Goal: Complete application form: Complete application form

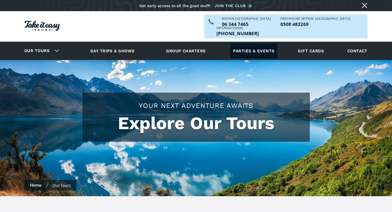
click at [242, 44] on link "Parties & events" at bounding box center [253, 50] width 47 height 15
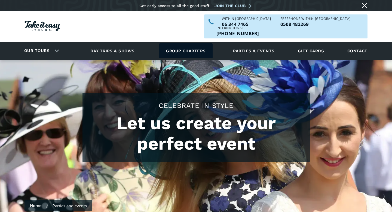
click at [190, 43] on link "Group charters" at bounding box center [185, 50] width 53 height 15
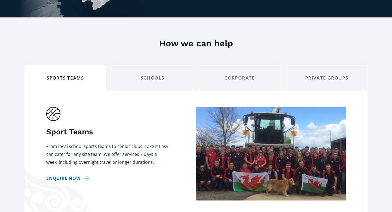
scroll to position [439, 0]
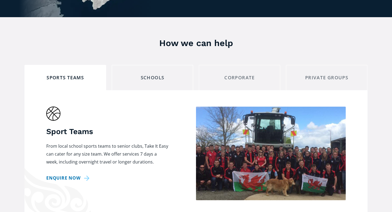
click at [166, 73] on div "schools" at bounding box center [152, 77] width 72 height 8
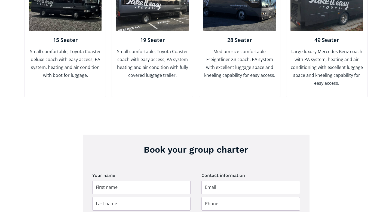
scroll to position [765, 0]
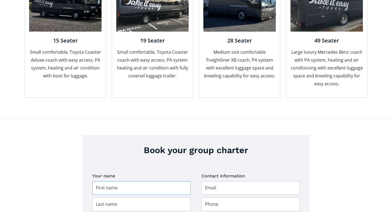
click at [132, 181] on input "Group charter booking" at bounding box center [141, 188] width 98 height 14
type input "[PERSON_NAME]"
type input "darke"
type input "[EMAIL_ADDRESS][DOMAIN_NAME]"
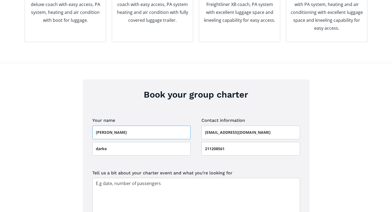
scroll to position [821, 0]
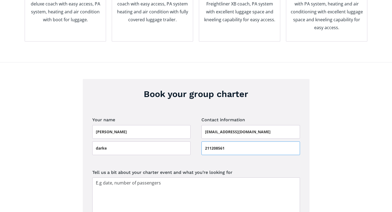
click at [205, 141] on input "211208561" at bounding box center [250, 148] width 98 height 14
type input "0211208561"
click at [158, 177] on textarea "Tell us a bit about your charter event and what you’re looking for" at bounding box center [196, 197] width 208 height 41
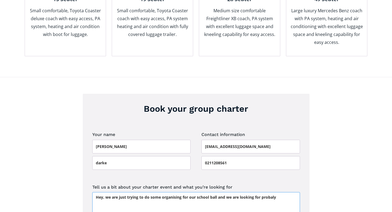
scroll to position [808, 0]
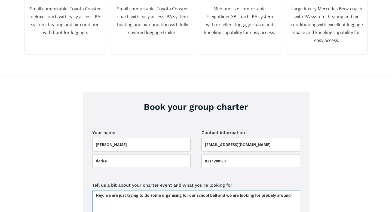
click at [266, 190] on textarea "Hey, we are just trying to do some organising for our school ball and we are lo…" at bounding box center [196, 210] width 208 height 41
click at [295, 190] on textarea "Hey, we are just trying to do some organising for our school ball and we are lo…" at bounding box center [196, 210] width 208 height 41
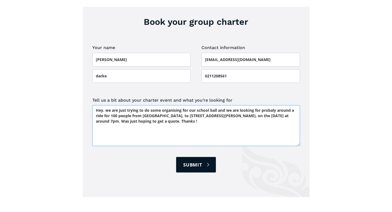
scroll to position [894, 0]
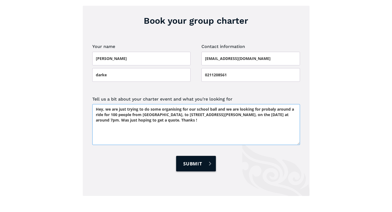
type textarea "Hey, we are just trying to do some organising for our school ball and we are lo…"
click at [190, 156] on input "Submit" at bounding box center [196, 164] width 40 height 16
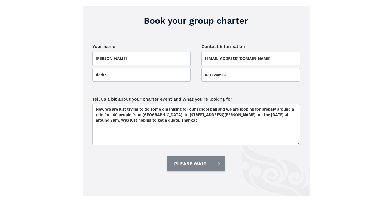
type input "Submit"
